Goal: Task Accomplishment & Management: Use online tool/utility

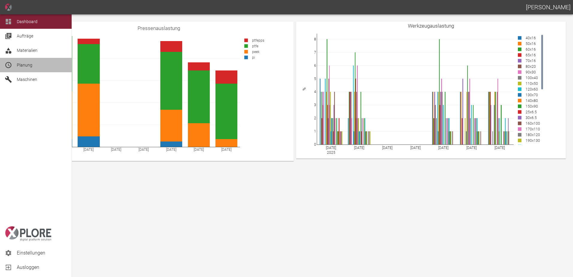
click at [10, 64] on icon at bounding box center [8, 64] width 7 height 7
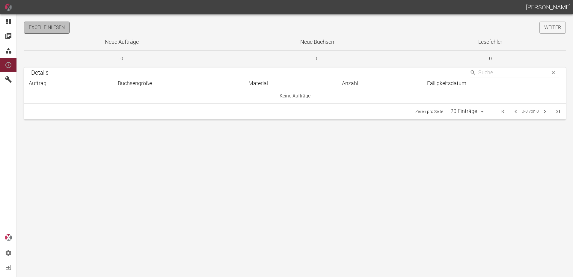
click at [67, 28] on button "Excel einlesen" at bounding box center [47, 28] width 46 height 12
click at [544, 30] on link "Weiter" at bounding box center [553, 28] width 26 height 12
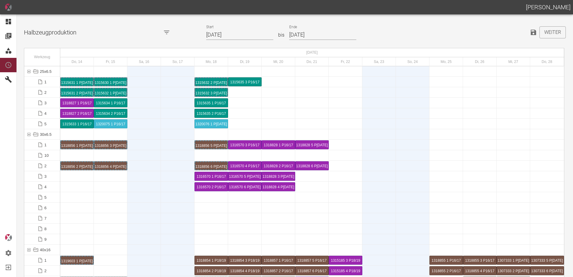
click at [245, 34] on input "14.08.2025" at bounding box center [239, 35] width 67 height 10
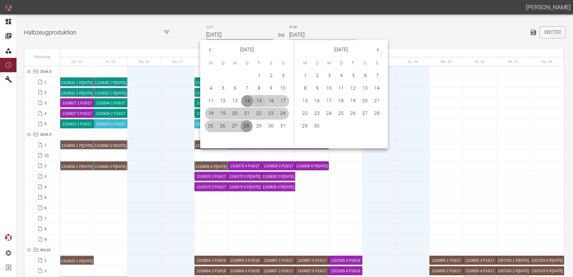
click at [255, 103] on button "15" at bounding box center [259, 101] width 12 height 12
type input "[DATE]"
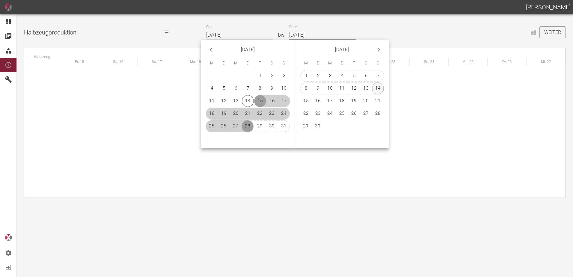
click at [379, 89] on button "14" at bounding box center [378, 88] width 12 height 12
type input "[DATE]"
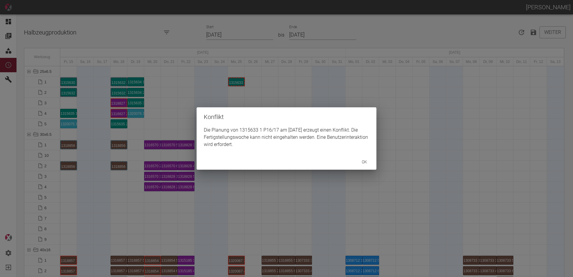
click at [65, 115] on div "Konflikt Die Planung von 1315633 1 P16/17 am 25.8.2025 erzeugt einen Konflikt. …" at bounding box center [286, 138] width 573 height 277
click at [255, 100] on div "Konflikt Die Planung von 1315635 1 P16/17 am 25.8.2025 erzeugt einen Konflikt. …" at bounding box center [286, 138] width 573 height 277
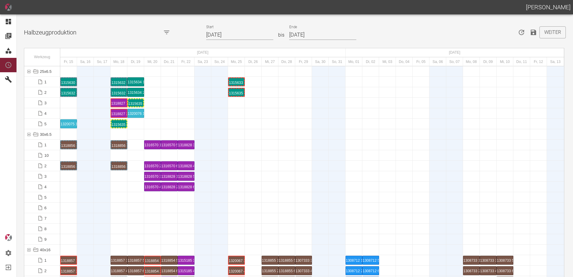
click at [234, 79] on div "1315633 1 P16/17" at bounding box center [236, 81] width 15 height 7
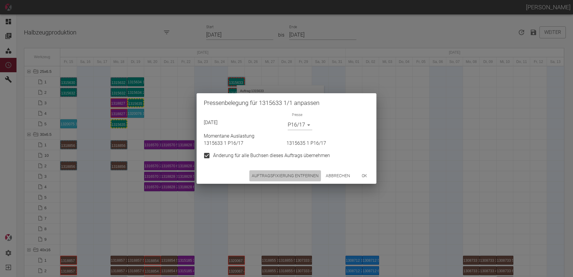
drag, startPoint x: 285, startPoint y: 175, endPoint x: 249, endPoint y: 121, distance: 64.8
click at [284, 175] on button "Auftragsfixierung entfernen" at bounding box center [285, 175] width 72 height 11
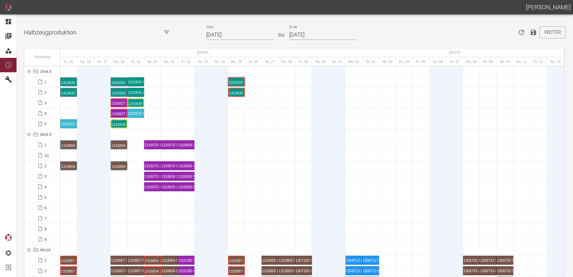
click at [232, 92] on div "1315635 1 P16/17" at bounding box center [236, 92] width 15 height 7
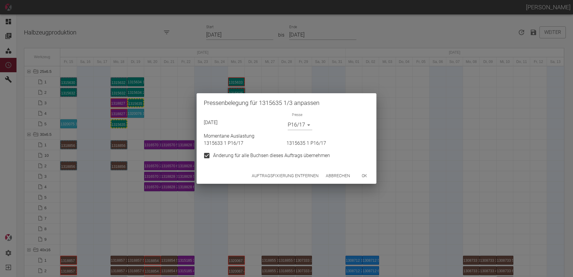
click at [276, 175] on button "Auftragsfixierung entfernen" at bounding box center [285, 175] width 72 height 11
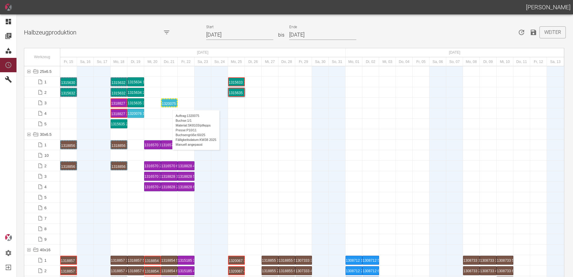
click at [169, 104] on div "1320075 1 P[DATE]" at bounding box center [169, 102] width 15 height 7
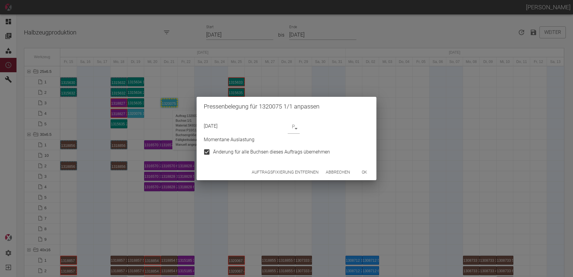
type input "P10/11"
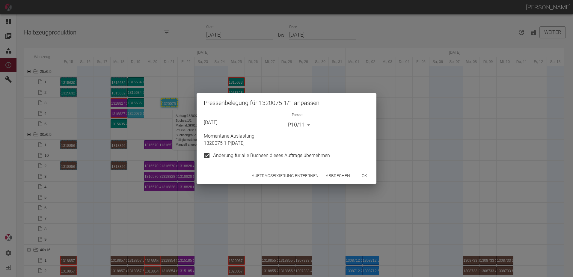
click at [269, 179] on button "Auftragsfixierung entfernen" at bounding box center [285, 175] width 72 height 11
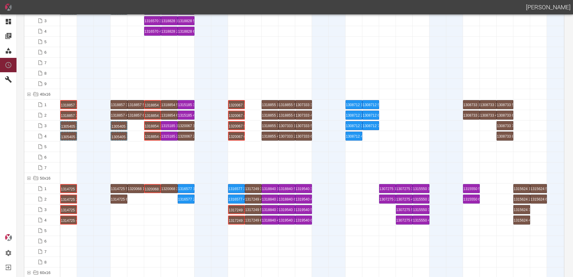
scroll to position [270, 0]
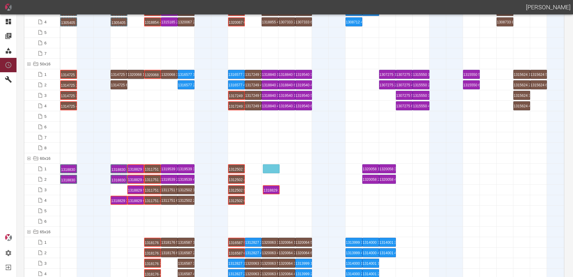
drag, startPoint x: 121, startPoint y: 189, endPoint x: 275, endPoint y: 166, distance: 155.5
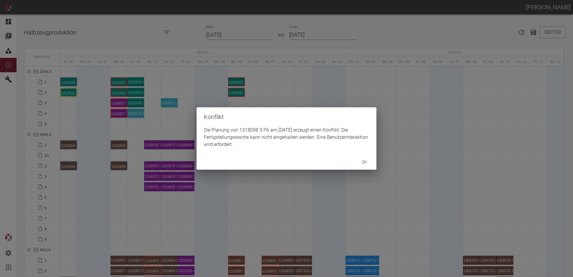
scroll to position [1619, 0]
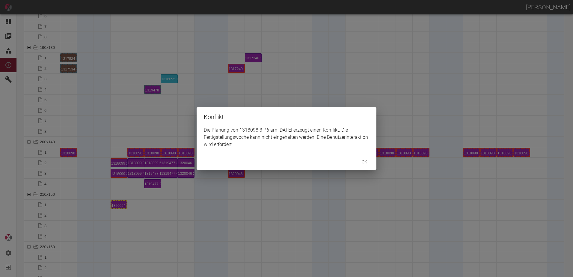
click at [100, 156] on div "Konflikt Die Planung von 1318098 3 P6 am [DATE] erzeugt einen Konflikt. Die Fer…" at bounding box center [286, 138] width 573 height 277
click at [141, 226] on div "Konflikt Die Planung von 1318098 2 P6 am [DATE] erzeugt einen Konflikt. Die Fer…" at bounding box center [286, 138] width 573 height 277
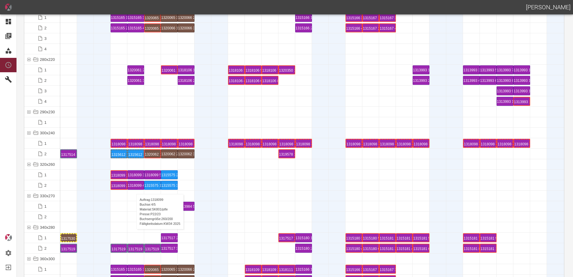
scroll to position [2098, 0]
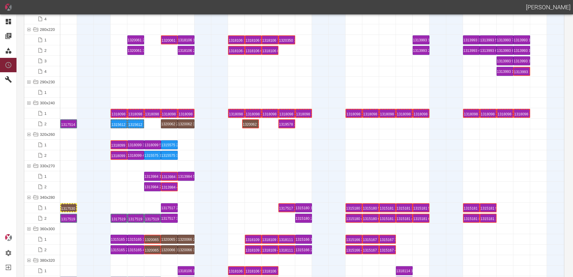
drag, startPoint x: 155, startPoint y: 125, endPoint x: 250, endPoint y: 118, distance: 95.2
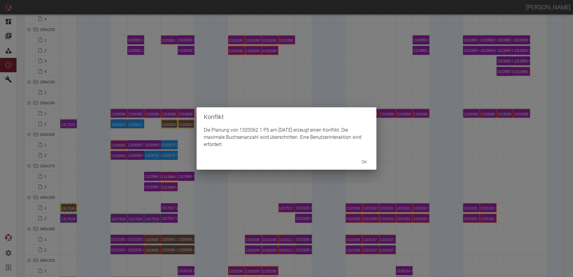
drag, startPoint x: 171, startPoint y: 133, endPoint x: 168, endPoint y: 126, distance: 7.0
click at [171, 132] on div "Konflikt Die Planung von 1320062 1 P5 am [DATE] erzeugt einen Konflikt. Die max…" at bounding box center [286, 138] width 573 height 277
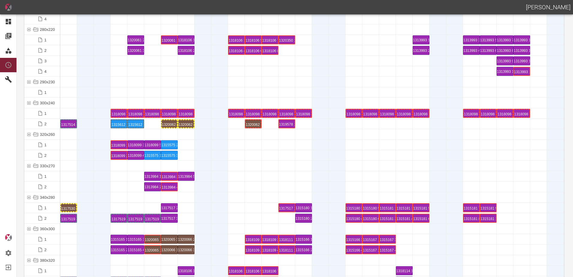
click at [168, 126] on div "1320062 2 P5" at bounding box center [169, 123] width 15 height 7
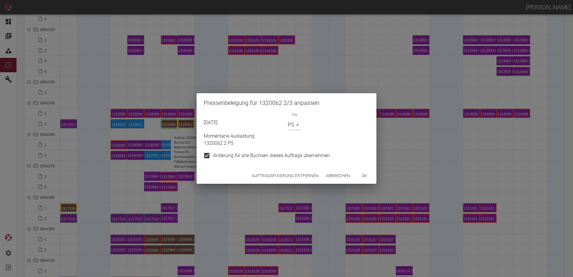
click at [267, 175] on button "Auftragsfixierung entfernen" at bounding box center [285, 175] width 72 height 11
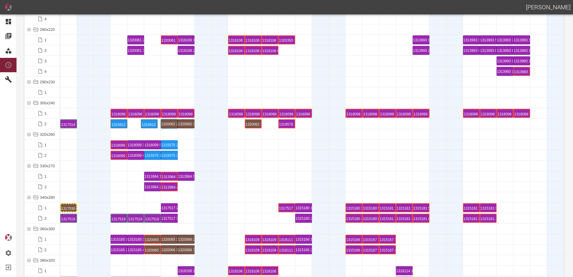
drag, startPoint x: 139, startPoint y: 125, endPoint x: 151, endPoint y: 121, distance: 12.7
drag, startPoint x: 123, startPoint y: 138, endPoint x: 116, endPoint y: 129, distance: 10.8
click at [122, 136] on div at bounding box center [119, 134] width 17 height 10
drag, startPoint x: 117, startPoint y: 134, endPoint x: 111, endPoint y: 134, distance: 6.0
click at [117, 134] on div at bounding box center [119, 134] width 17 height 10
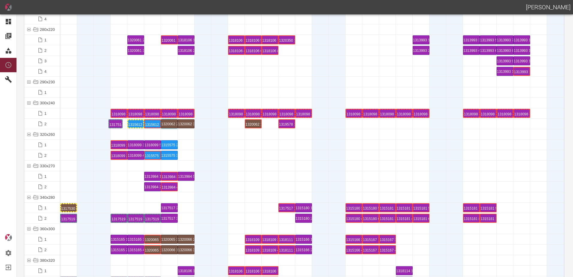
drag, startPoint x: 72, startPoint y: 123, endPoint x: 121, endPoint y: 117, distance: 49.0
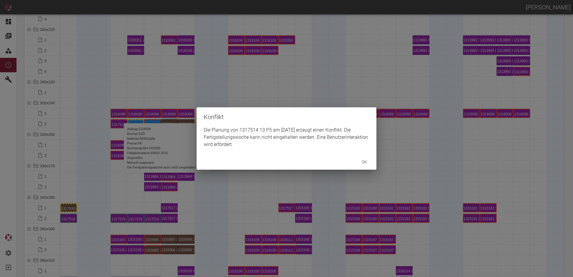
drag, startPoint x: 127, startPoint y: 153, endPoint x: 125, endPoint y: 149, distance: 5.0
click at [127, 151] on div "Konflikt Die Planung von 1317514 13 P5 am [DATE] erzeugt einen Konflikt. Die Fe…" at bounding box center [286, 138] width 573 height 277
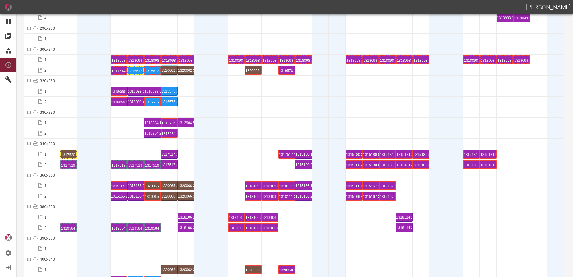
scroll to position [2158, 0]
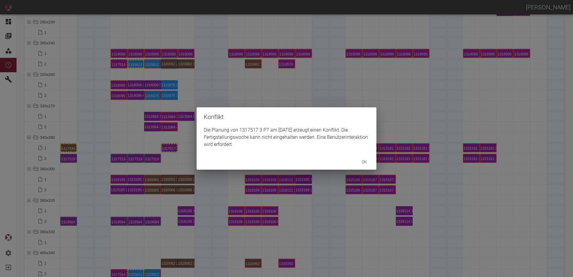
drag, startPoint x: 188, startPoint y: 162, endPoint x: 176, endPoint y: 152, distance: 15.2
click at [185, 159] on div "Konflikt Die Planung von 1317517 3 P7 am [DATE] erzeugt einen Konflikt. Die Fer…" at bounding box center [286, 138] width 573 height 277
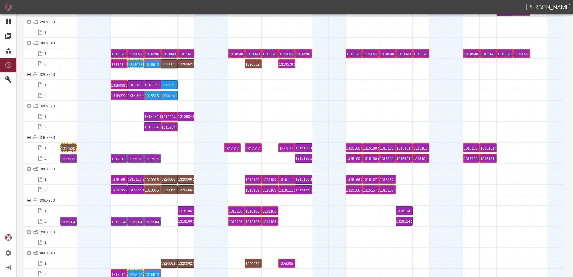
drag, startPoint x: 171, startPoint y: 148, endPoint x: 227, endPoint y: 149, distance: 55.8
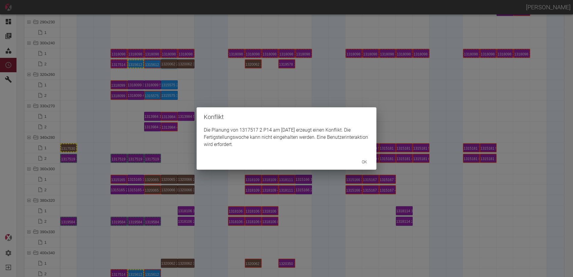
click at [229, 174] on div "Konflikt Die Planung von 1317517 2 P14 am [DATE] erzeugt einen Konflikt. Die Fe…" at bounding box center [286, 138] width 573 height 277
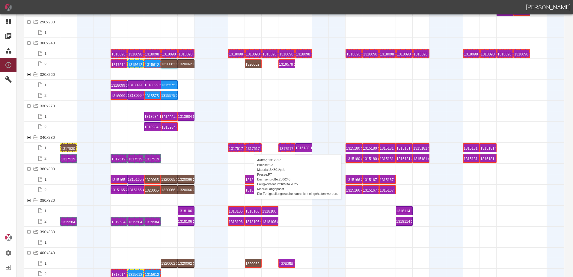
click at [251, 148] on div "1317517 3 P7" at bounding box center [253, 147] width 15 height 7
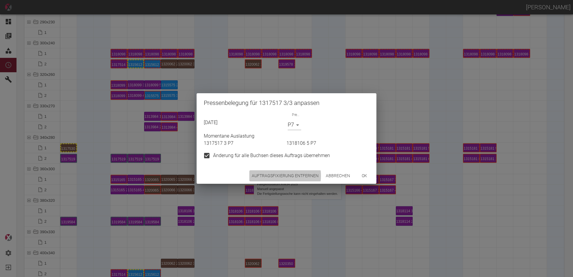
click at [275, 176] on button "Auftragsfixierung entfernen" at bounding box center [285, 175] width 72 height 11
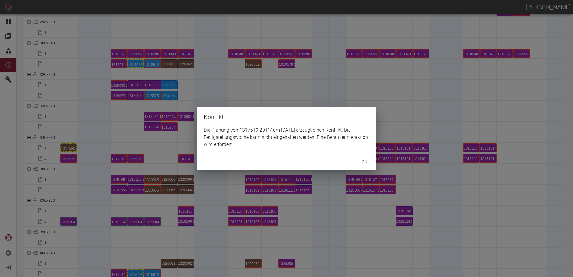
click at [132, 156] on div "Konflikt Die Planung von 1317519 20 P7 am [DATE] erzeugt einen Konflikt. Die Fe…" at bounding box center [286, 138] width 573 height 277
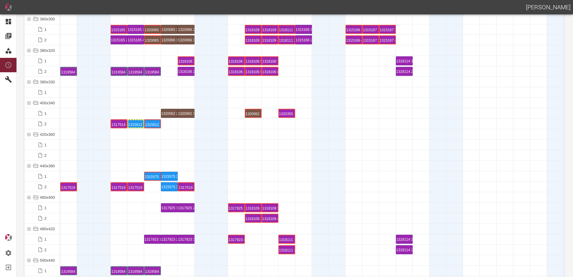
scroll to position [2338, 0]
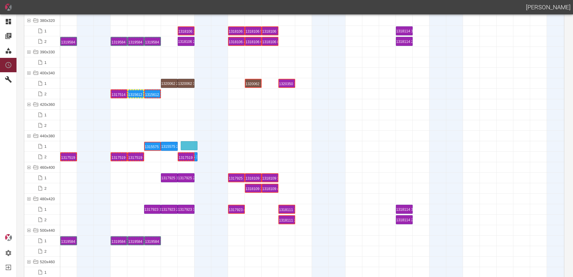
drag, startPoint x: 183, startPoint y: 144, endPoint x: 186, endPoint y: 142, distance: 3.2
click at [187, 144] on div "1315575 3 P7" at bounding box center [186, 146] width 15 height 7
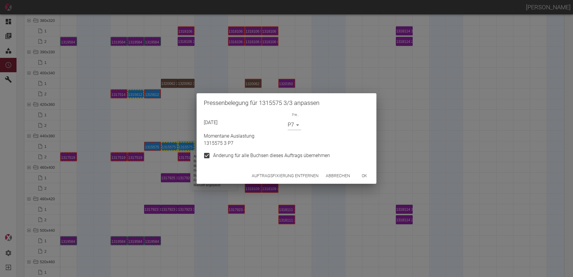
click at [264, 171] on button "Auftragsfixierung entfernen" at bounding box center [285, 175] width 72 height 11
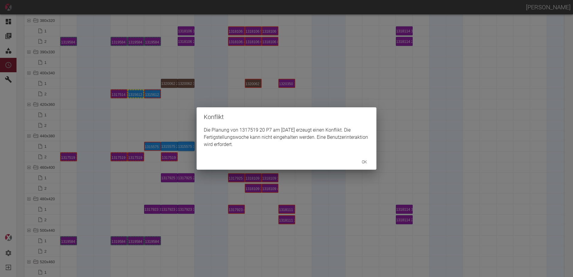
click at [135, 155] on div "Konflikt Die Planung von 1317519 20 P7 am [DATE] erzeugt einen Konflikt. Die Fe…" at bounding box center [286, 138] width 573 height 277
click at [120, 159] on div "Konflikt Die Planung von 1317519 19 P7 am [DATE] erzeugt einen Konflikt. Die Fe…" at bounding box center [286, 138] width 573 height 277
click at [104, 166] on div "Konflikt Die Planung von 1317519 18 P7 am [DATE] erzeugt einen Konflikt. Die Fe…" at bounding box center [286, 138] width 573 height 277
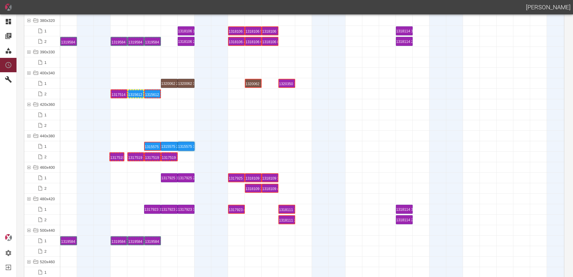
drag, startPoint x: 72, startPoint y: 157, endPoint x: 119, endPoint y: 151, distance: 47.8
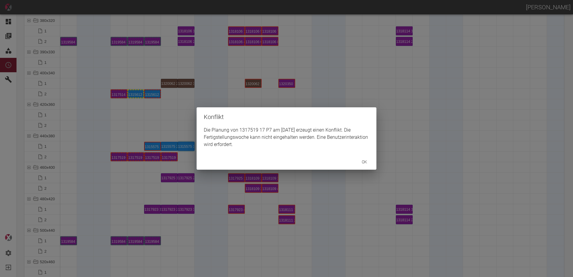
click at [120, 151] on div "Konflikt Die Planung von 1317519 17 P7 am [DATE] erzeugt einen Konflikt. Die Fe…" at bounding box center [286, 138] width 573 height 277
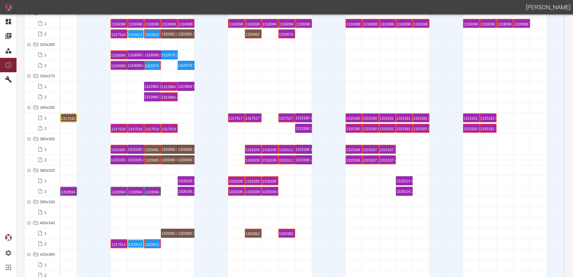
scroll to position [2248, 0]
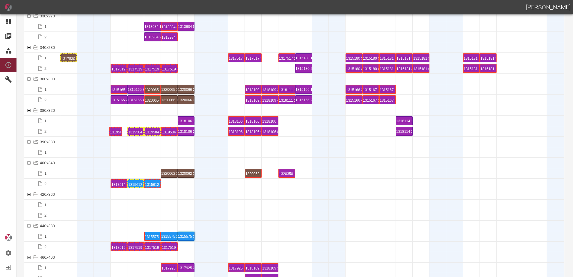
drag, startPoint x: 64, startPoint y: 131, endPoint x: 110, endPoint y: 125, distance: 46.3
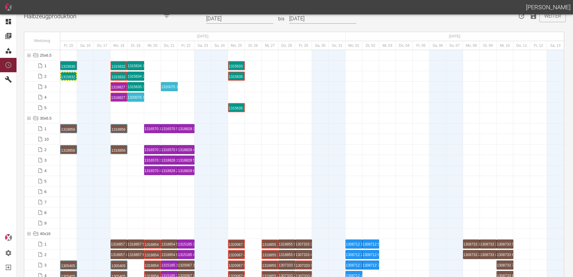
scroll to position [0, 0]
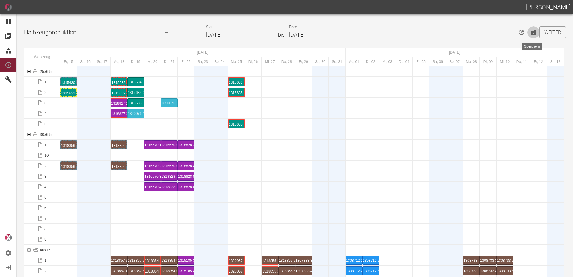
click at [530, 33] on icon "Speichern" at bounding box center [533, 32] width 7 height 7
click at [531, 36] on icon "Speichern" at bounding box center [533, 32] width 7 height 7
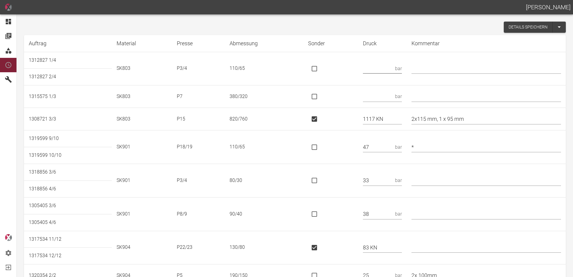
click at [375, 67] on input "text" at bounding box center [378, 68] width 30 height 10
type input "70"
click at [388, 94] on input "text" at bounding box center [378, 96] width 30 height 10
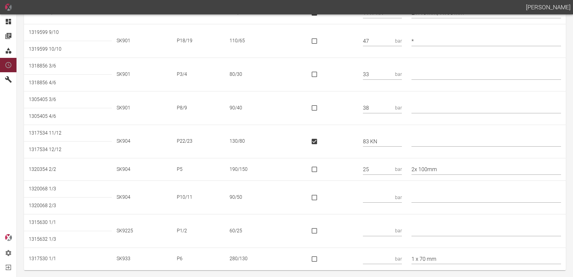
scroll to position [107, 0]
type input "93"
click at [387, 197] on input "text" at bounding box center [378, 197] width 30 height 10
type input "33"
click at [378, 225] on input "text" at bounding box center [378, 230] width 30 height 10
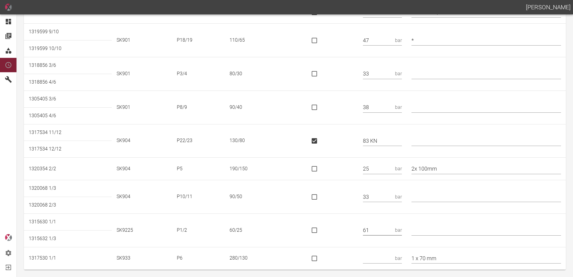
type input "61"
type input "* HPV - Biaxial"
click at [387, 254] on input "text" at bounding box center [378, 258] width 30 height 10
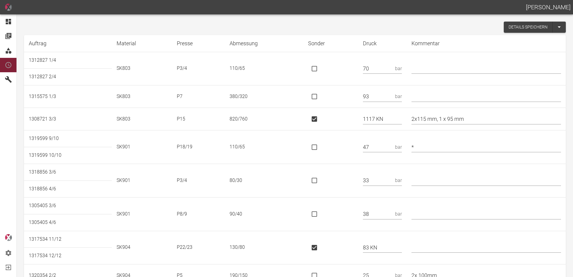
type input "91"
click at [513, 29] on button "Details speichern" at bounding box center [528, 27] width 49 height 11
